Goal: Task Accomplishment & Management: Manage account settings

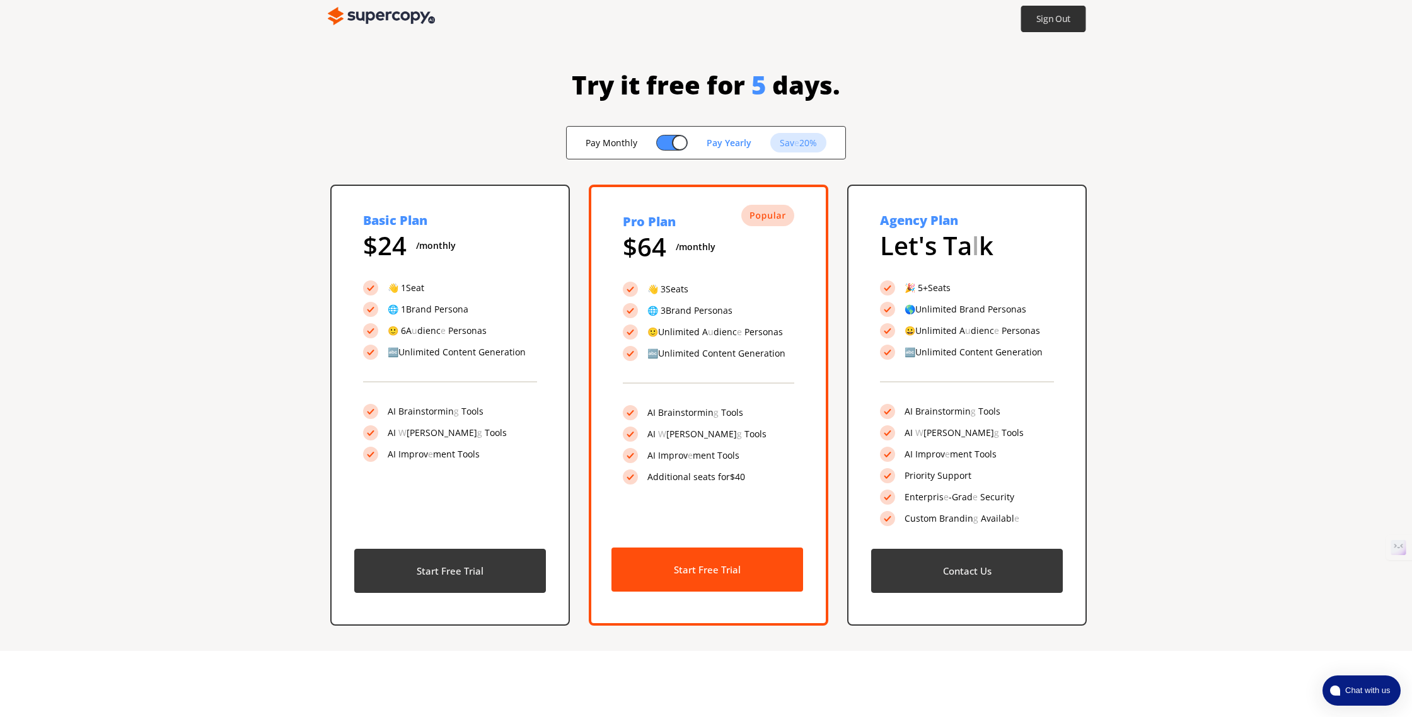
click at [1038, 21] on b "Sign Out" at bounding box center [1053, 19] width 35 height 12
